Goal: Task Accomplishment & Management: Complete application form

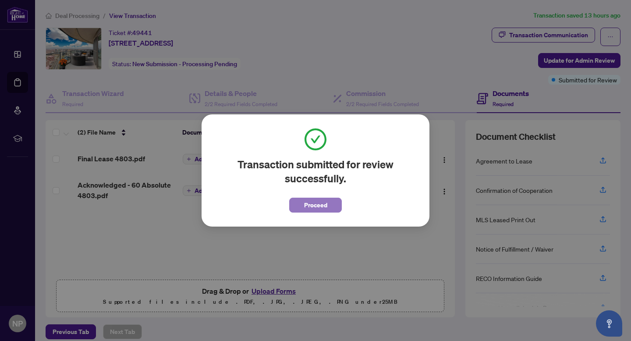
click at [331, 207] on button "Proceed" at bounding box center [315, 205] width 53 height 15
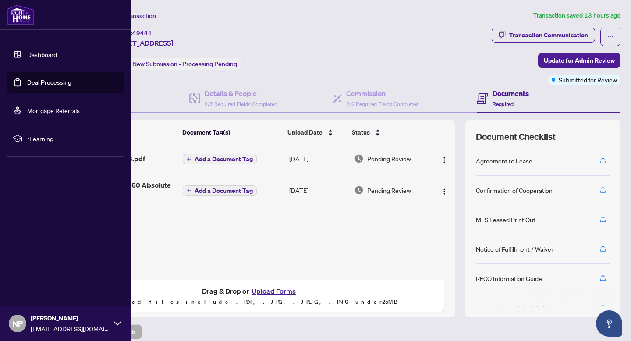
click at [46, 57] on link "Dashboard" at bounding box center [42, 54] width 30 height 8
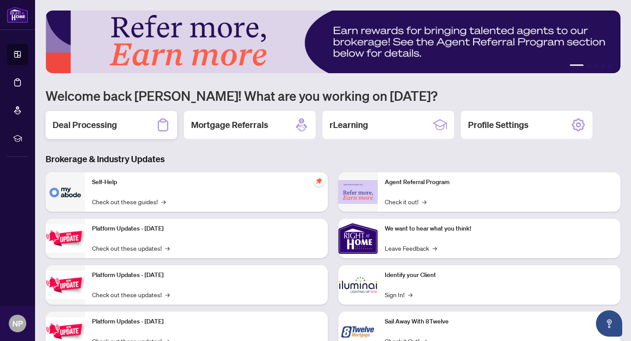
click at [144, 128] on div "Deal Processing" at bounding box center [111, 125] width 131 height 28
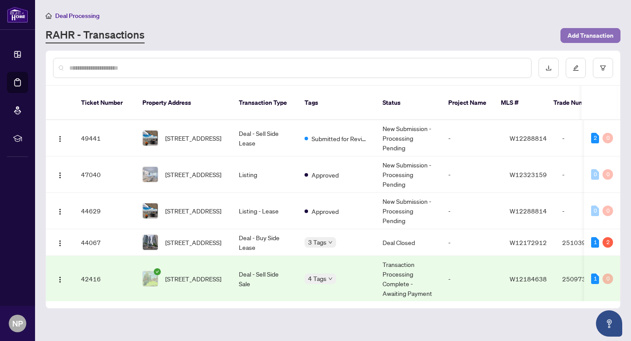
click at [602, 41] on span "Add Transaction" at bounding box center [590, 35] width 46 height 14
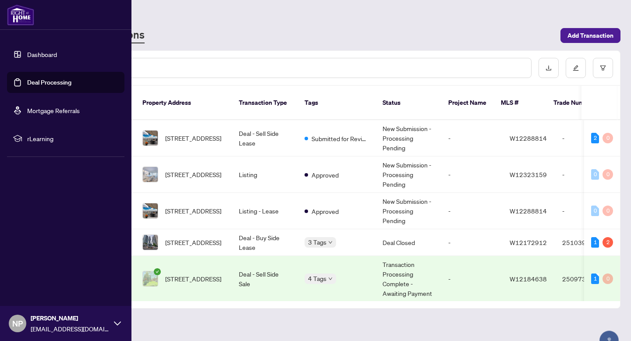
click at [40, 86] on link "Deal Processing" at bounding box center [49, 82] width 44 height 8
click at [36, 56] on link "Dashboard" at bounding box center [42, 54] width 30 height 8
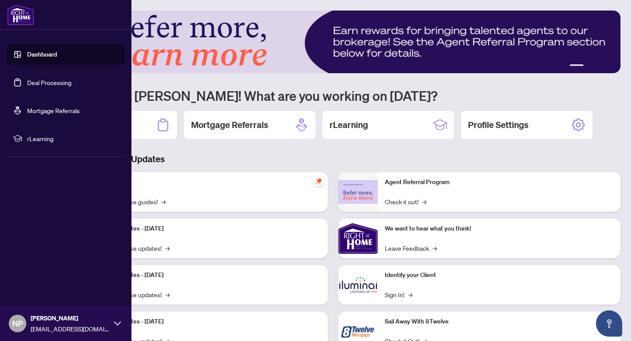
click at [36, 56] on link "Dashboard" at bounding box center [42, 54] width 30 height 8
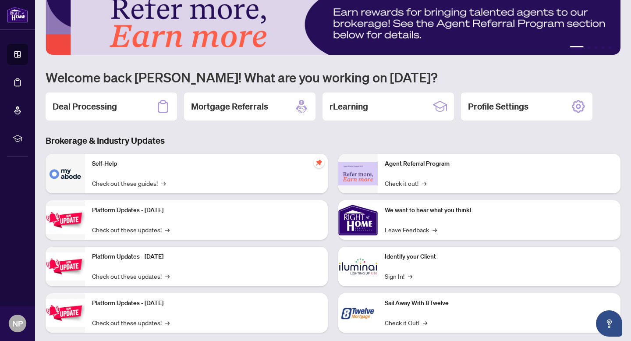
scroll to position [34, 0]
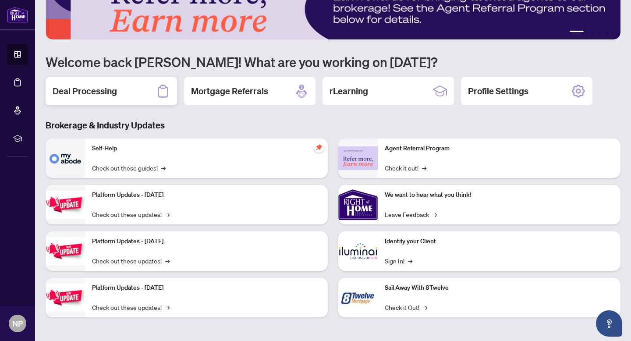
click at [103, 91] on h2 "Deal Processing" at bounding box center [85, 91] width 64 height 12
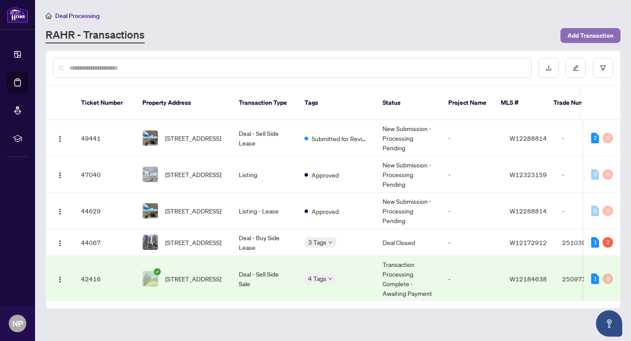
click at [590, 35] on span "Add Transaction" at bounding box center [590, 35] width 46 height 14
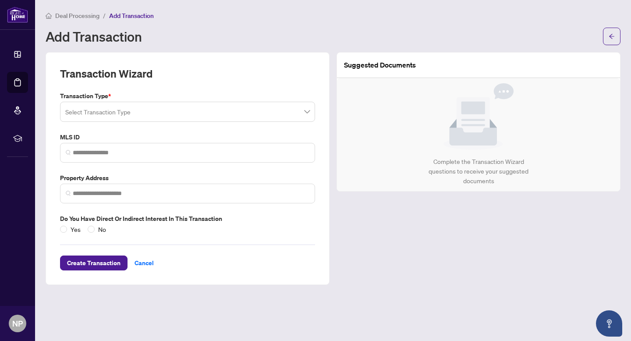
click at [248, 123] on div "Transaction Type * Select Transaction Type MLS ID Property Address Do you have …" at bounding box center [188, 162] width 262 height 143
click at [241, 117] on input "search" at bounding box center [183, 112] width 237 height 19
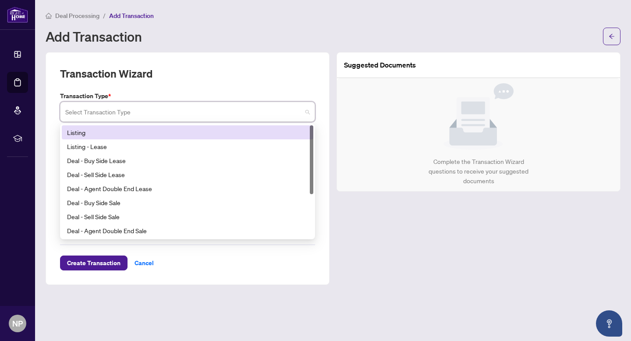
click at [221, 135] on div "Listing" at bounding box center [187, 133] width 241 height 10
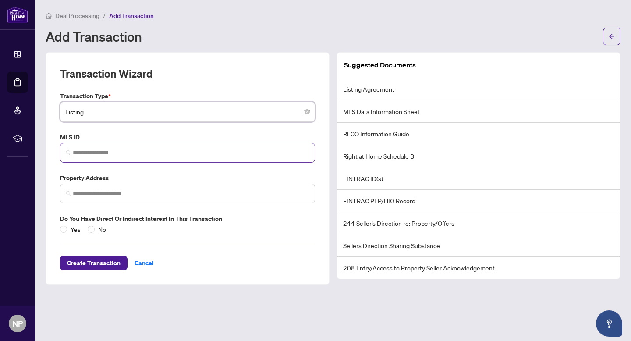
click at [194, 146] on span at bounding box center [187, 153] width 255 height 20
paste input "*********"
type input "*********"
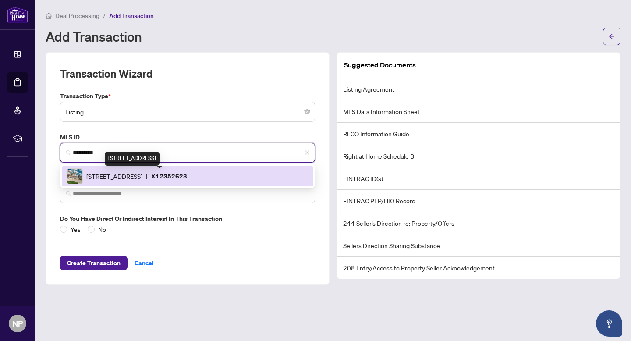
click at [127, 173] on span "[STREET_ADDRESS]" at bounding box center [114, 176] width 56 height 10
type input "**********"
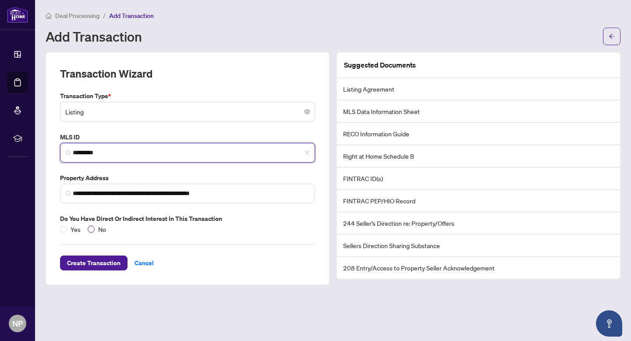
type input "*********"
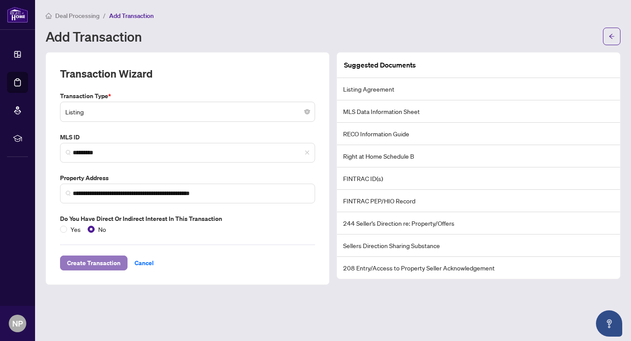
click at [105, 262] on span "Create Transaction" at bounding box center [93, 263] width 53 height 14
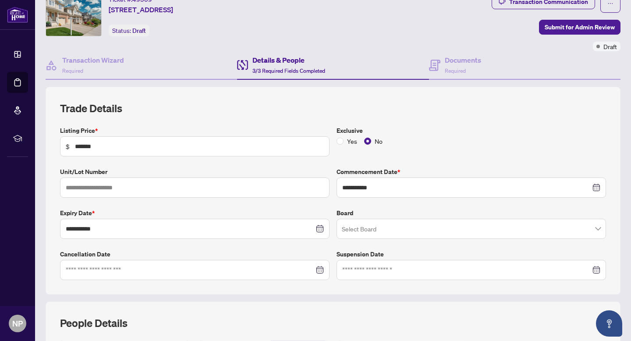
scroll to position [34, 0]
click at [399, 228] on input "search" at bounding box center [467, 229] width 251 height 19
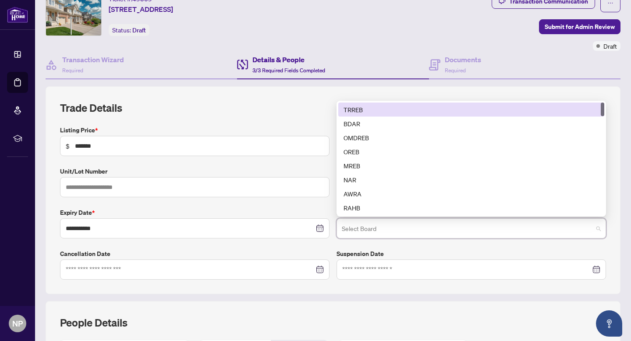
click at [373, 110] on div "TRREB" at bounding box center [471, 110] width 255 height 10
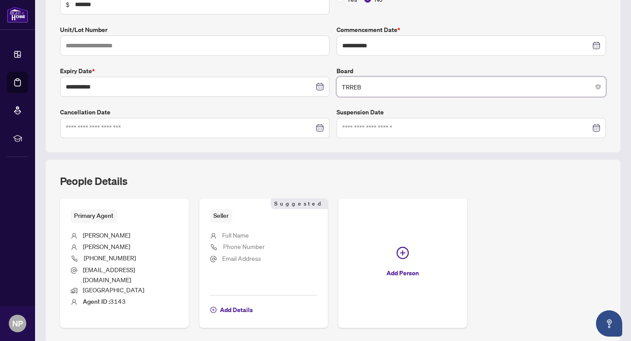
scroll to position [199, 0]
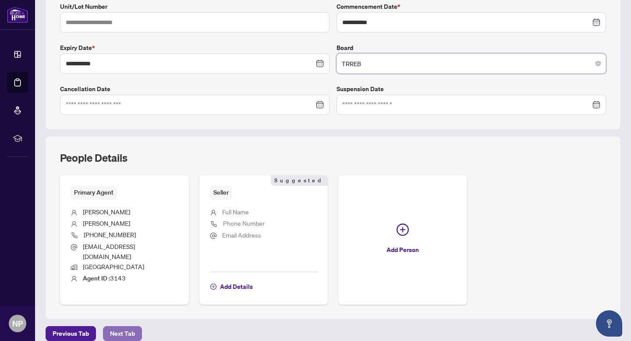
click at [125, 328] on span "Next Tab" at bounding box center [122, 333] width 25 height 14
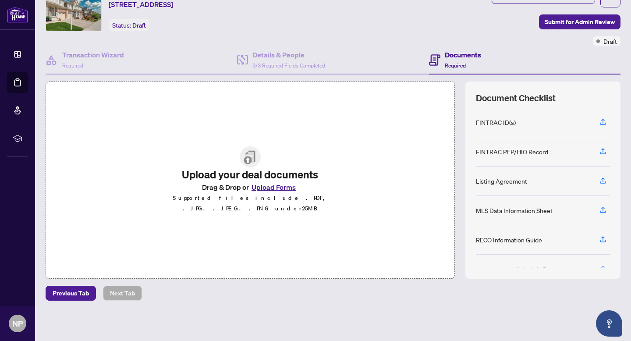
click at [269, 189] on button "Upload Forms" at bounding box center [274, 186] width 50 height 11
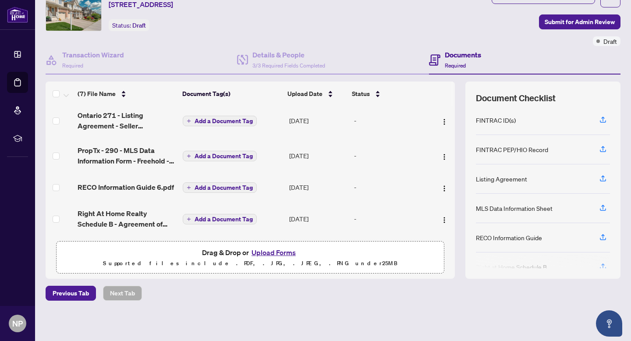
scroll to position [0, 0]
click at [220, 118] on span "Add a Document Tag" at bounding box center [224, 121] width 58 height 6
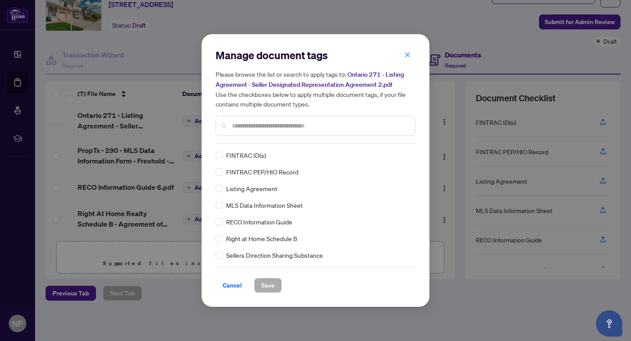
click at [237, 122] on input "text" at bounding box center [320, 126] width 176 height 10
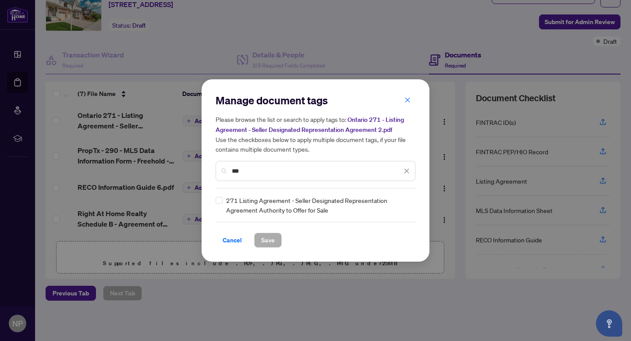
type input "***"
click at [272, 241] on span "Save" at bounding box center [268, 240] width 14 height 14
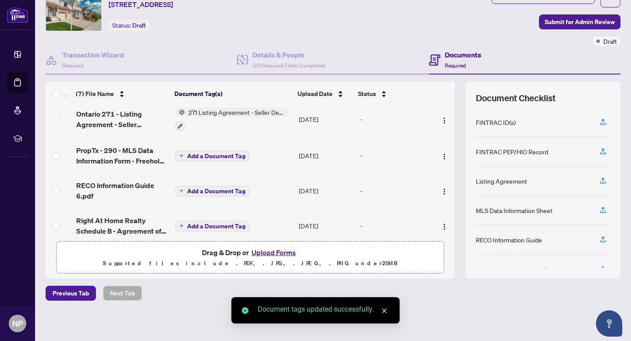
click at [215, 157] on span "Add a Document Tag" at bounding box center [216, 156] width 58 height 6
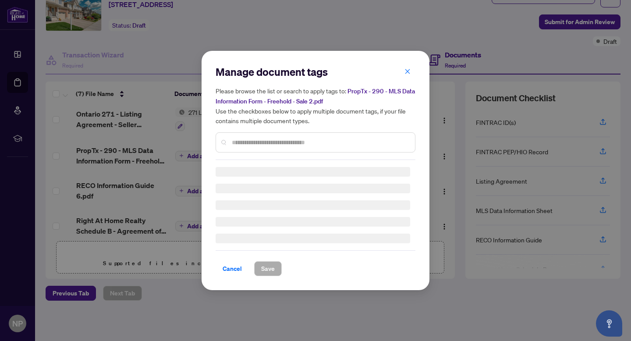
click at [241, 141] on input "text" at bounding box center [320, 143] width 176 height 10
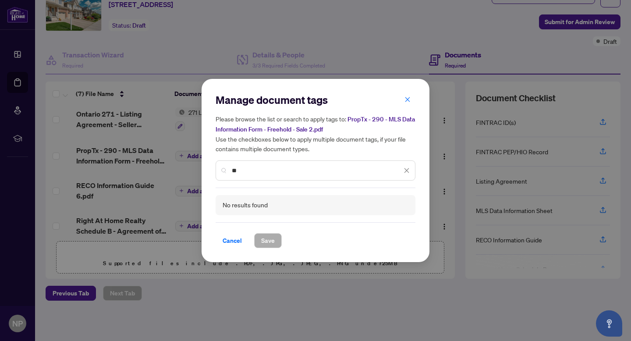
type input "*"
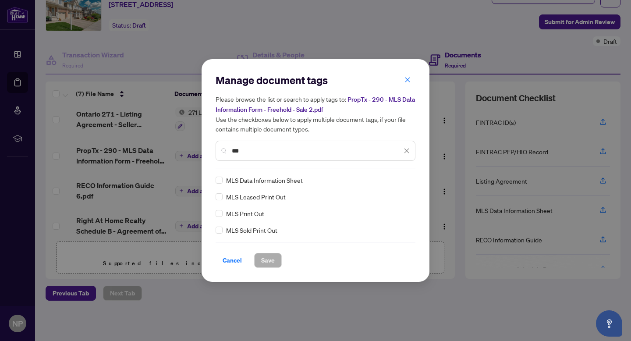
type input "***"
click at [268, 262] on span "Save" at bounding box center [268, 260] width 14 height 14
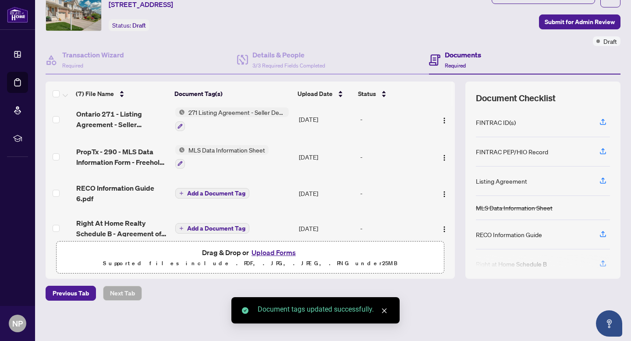
click at [234, 193] on span "Add a Document Tag" at bounding box center [216, 193] width 58 height 6
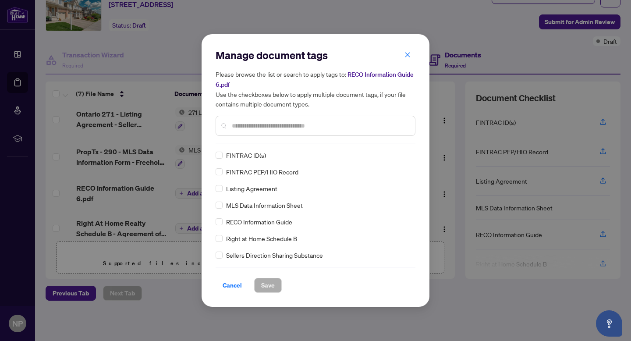
click at [241, 128] on input "text" at bounding box center [320, 126] width 176 height 10
type input "****"
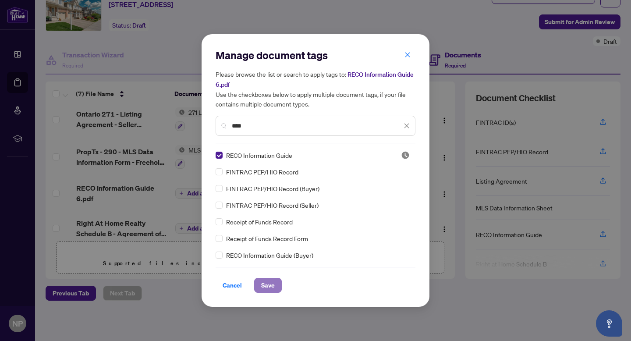
click at [264, 283] on span "Save" at bounding box center [268, 285] width 14 height 14
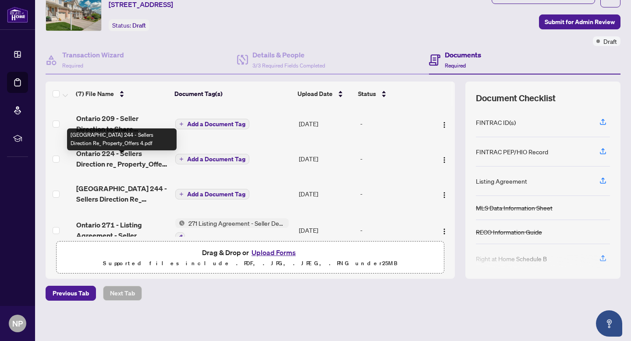
scroll to position [124, 0]
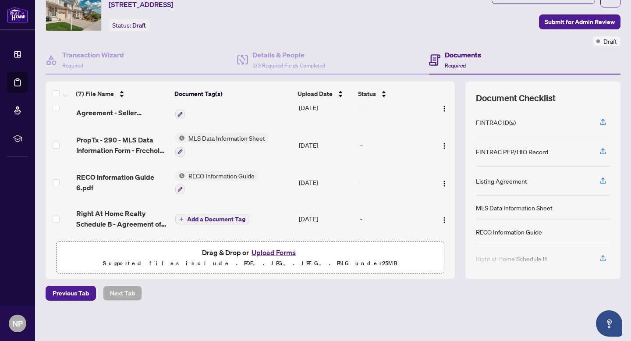
click at [205, 217] on span "Add a Document Tag" at bounding box center [216, 219] width 58 height 6
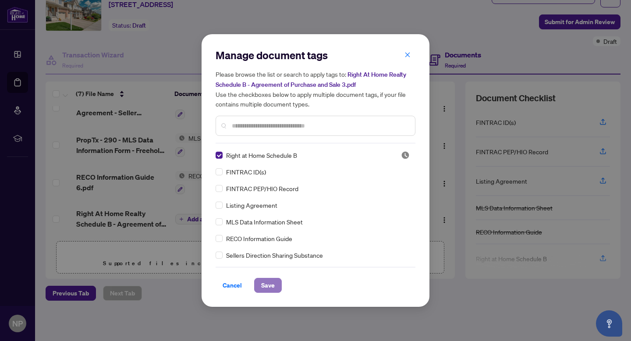
click at [267, 284] on span "Save" at bounding box center [268, 285] width 14 height 14
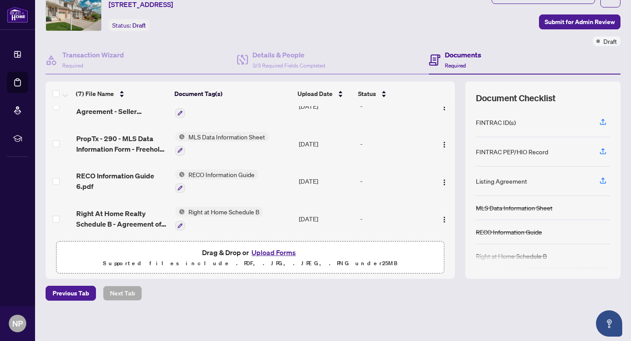
scroll to position [0, 0]
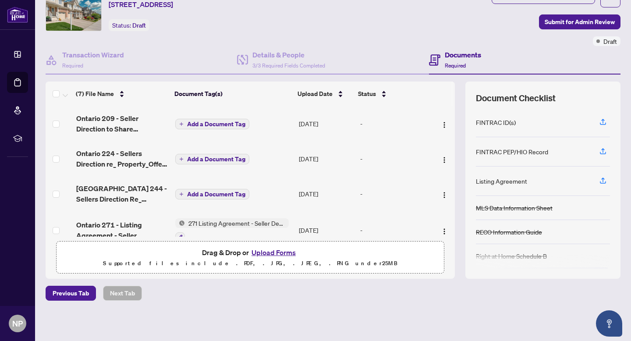
click at [201, 125] on span "Add a Document Tag" at bounding box center [216, 124] width 58 height 6
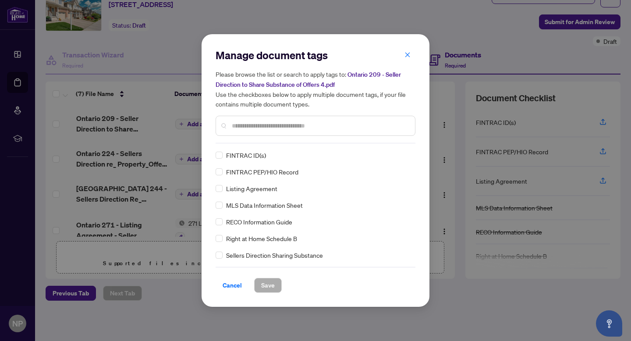
click at [251, 142] on div "Manage document tags Please browse the list or search to apply tags to: Ontario…" at bounding box center [316, 95] width 200 height 95
click at [248, 130] on div at bounding box center [316, 126] width 200 height 20
click at [247, 128] on input "text" at bounding box center [320, 126] width 176 height 10
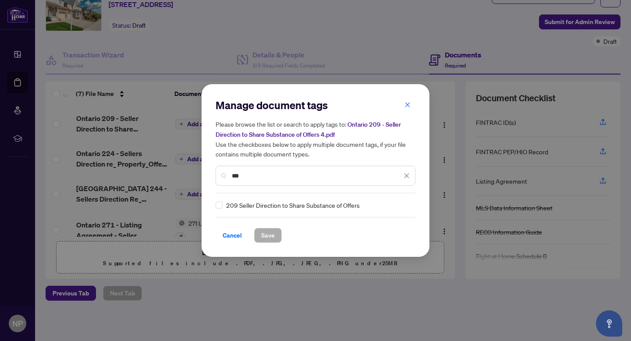
type input "***"
click at [267, 230] on span "Save" at bounding box center [268, 235] width 14 height 14
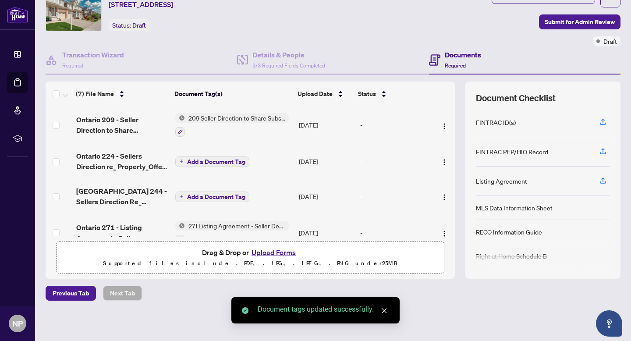
click at [229, 160] on span "Add a Document Tag" at bounding box center [216, 162] width 58 height 6
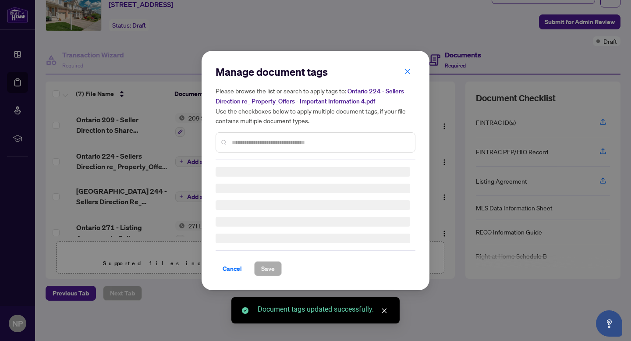
click at [250, 143] on input "text" at bounding box center [320, 143] width 176 height 10
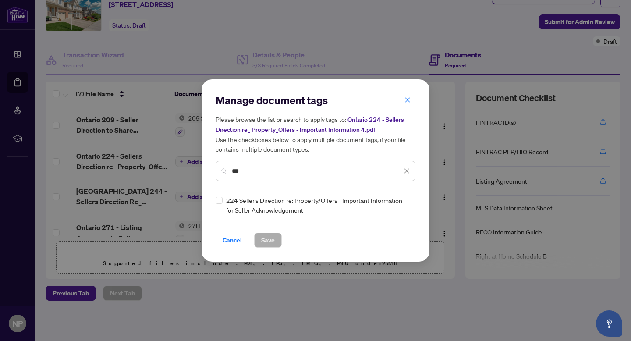
type input "***"
click at [272, 237] on span "Save" at bounding box center [268, 240] width 14 height 14
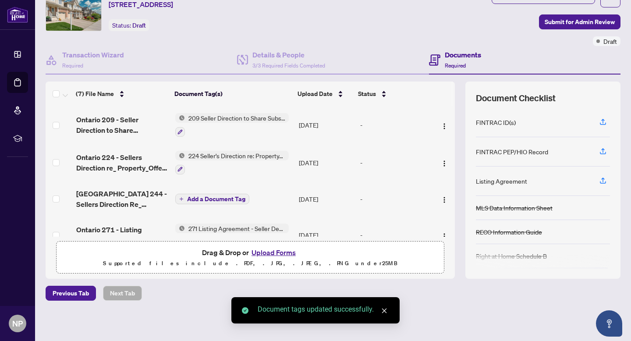
click at [218, 196] on span "Add a Document Tag" at bounding box center [216, 199] width 58 height 6
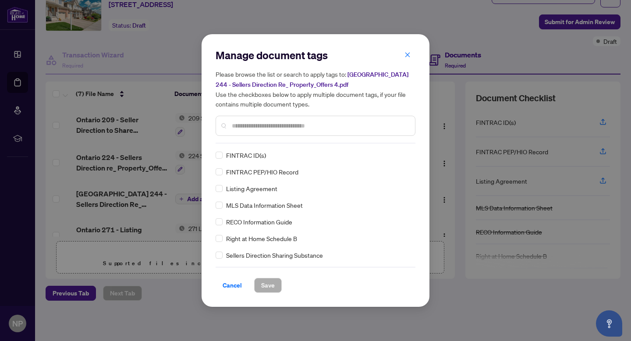
click at [231, 124] on div at bounding box center [316, 126] width 200 height 20
click at [250, 128] on input "text" at bounding box center [320, 126] width 176 height 10
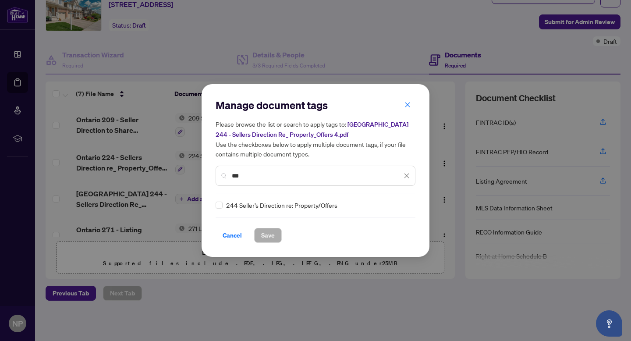
type input "***"
click at [213, 202] on div "Manage document tags Please browse the list or search to apply tags to: Ontario…" at bounding box center [316, 170] width 228 height 173
click at [215, 203] on div "Manage document tags Please browse the list or search to apply tags to: Ontario…" at bounding box center [316, 170] width 228 height 173
click at [268, 232] on span "Save" at bounding box center [268, 235] width 14 height 14
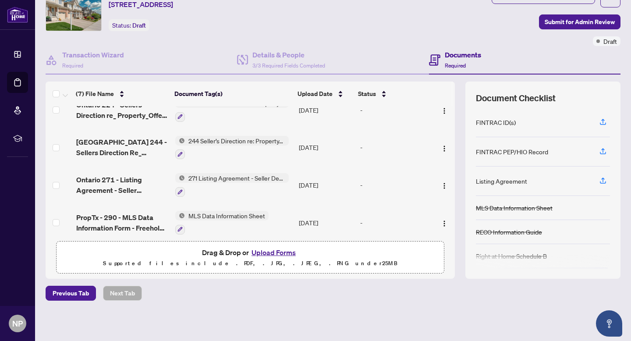
scroll to position [51, 0]
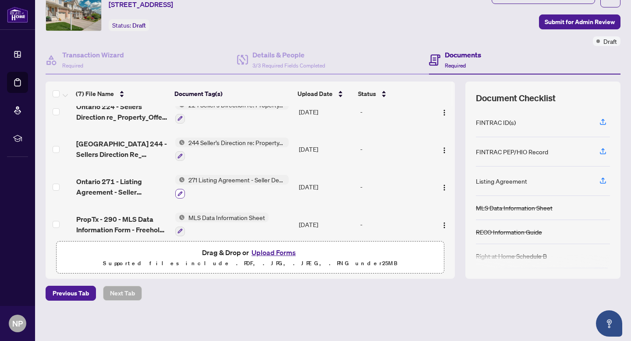
click at [182, 191] on button "button" at bounding box center [180, 194] width 10 height 10
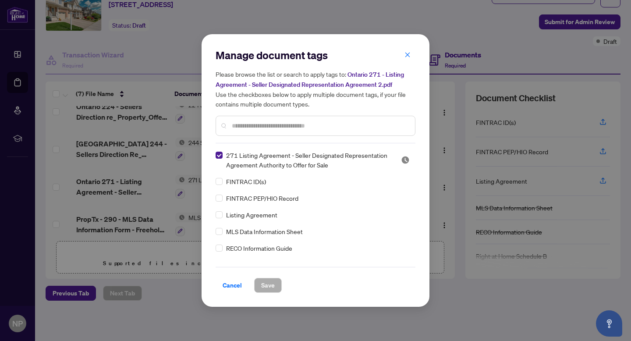
click at [255, 131] on div at bounding box center [316, 126] width 200 height 20
click at [253, 123] on input "text" at bounding box center [320, 126] width 176 height 10
type input "*"
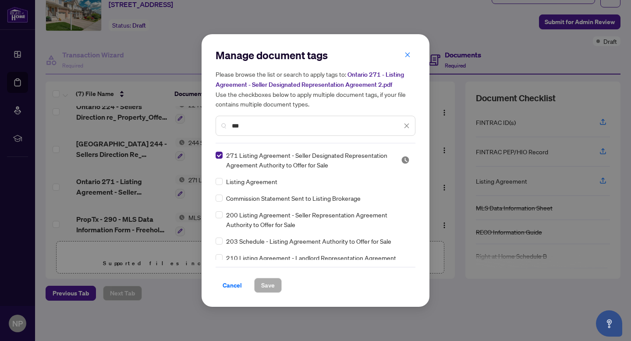
type input "***"
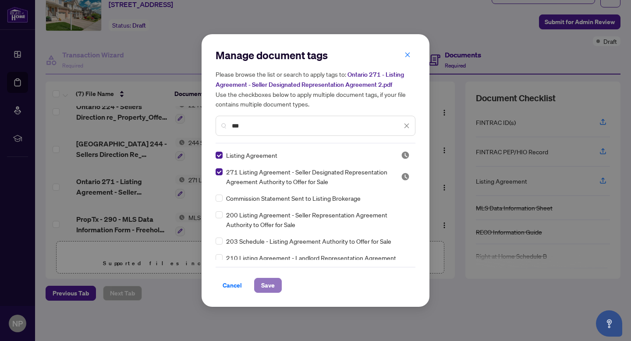
click at [277, 284] on button "Save" at bounding box center [268, 285] width 28 height 15
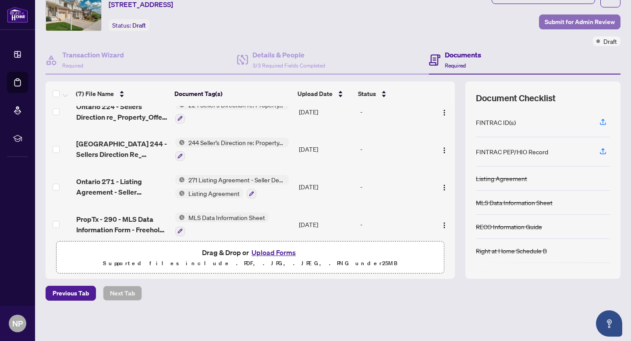
click at [571, 23] on span "Submit for Admin Review" at bounding box center [580, 22] width 70 height 14
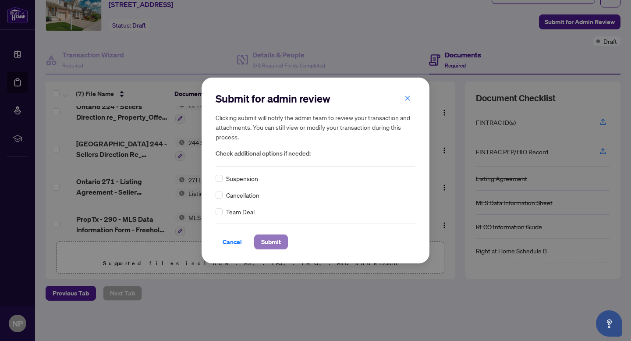
click at [274, 238] on span "Submit" at bounding box center [271, 242] width 20 height 14
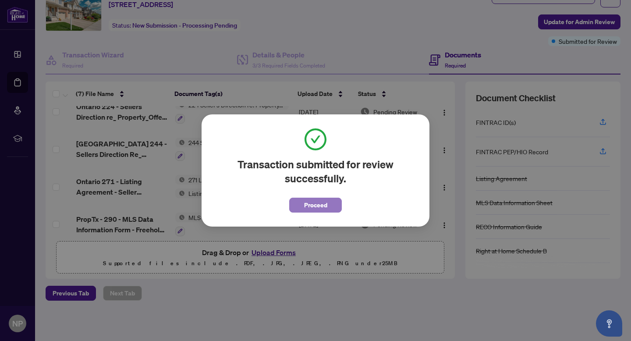
click at [310, 205] on span "Proceed" at bounding box center [315, 205] width 23 height 14
